Goal: Find specific page/section: Find specific page/section

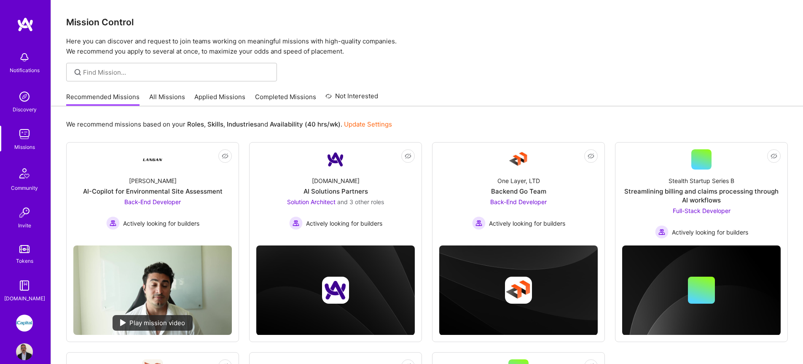
click at [153, 94] on link "All Missions" at bounding box center [167, 99] width 36 height 14
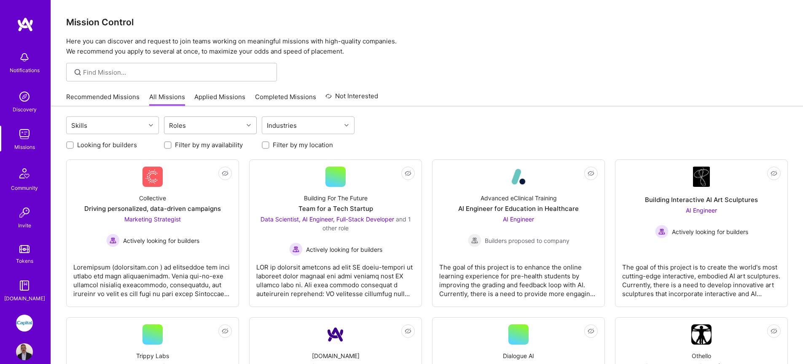
click at [225, 131] on div "Roles" at bounding box center [203, 125] width 79 height 17
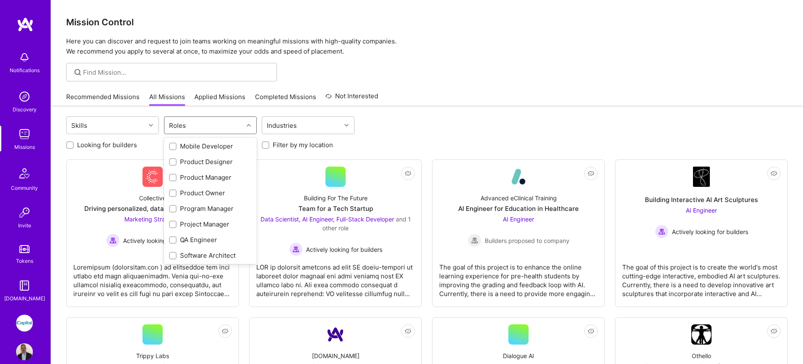
scroll to position [271, 0]
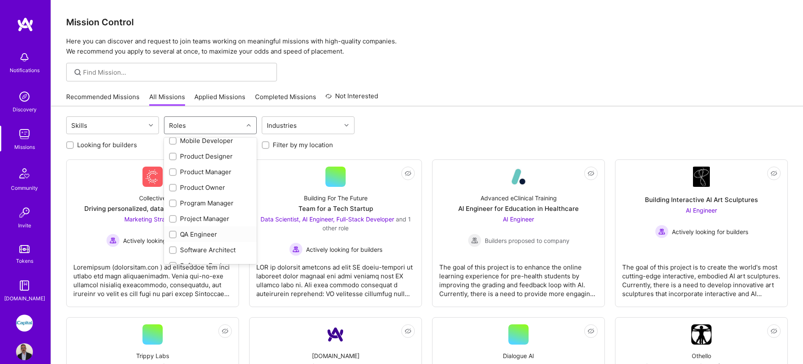
click at [223, 234] on div "QA Engineer" at bounding box center [210, 234] width 83 height 9
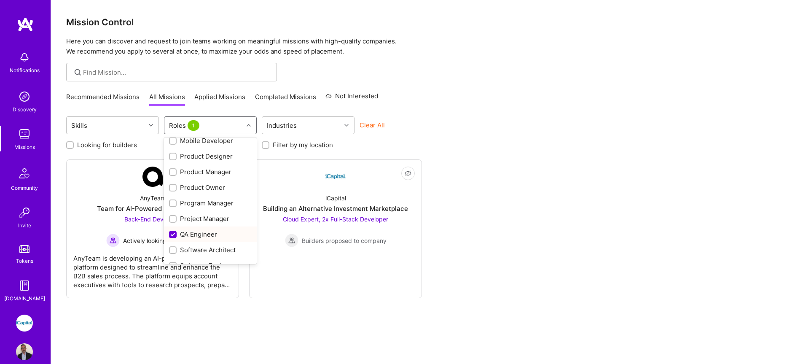
click at [224, 233] on div "QA Engineer" at bounding box center [210, 234] width 83 height 9
checkbox input "false"
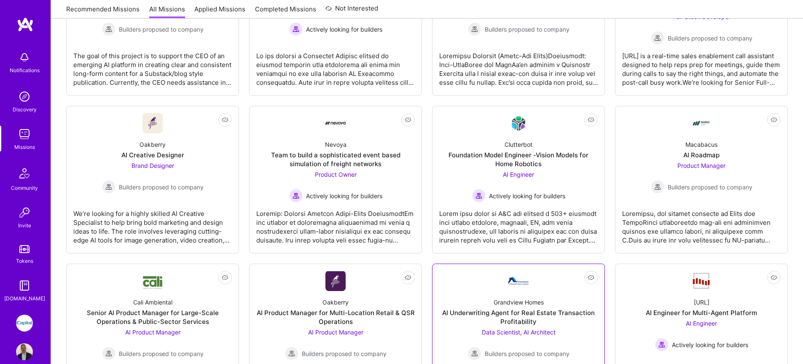
scroll to position [382, 0]
